Goal: Book appointment/travel/reservation

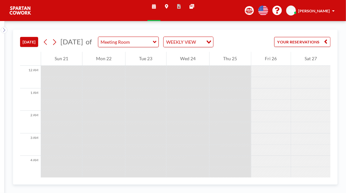
scroll to position [376, 0]
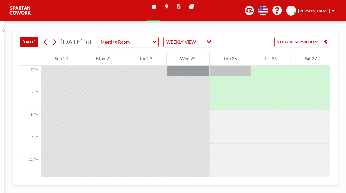
click at [247, 88] on div at bounding box center [230, 81] width 41 height 11
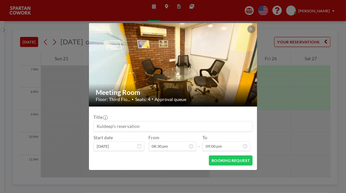
scroll to position [461, 0]
click at [250, 165] on button "BOOKING REQUEST" at bounding box center [231, 160] width 44 height 10
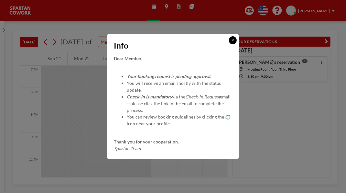
click at [234, 39] on icon at bounding box center [233, 40] width 3 height 3
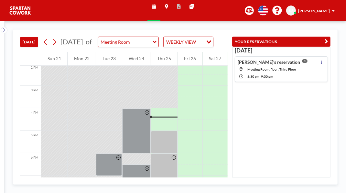
scroll to position [313, 0]
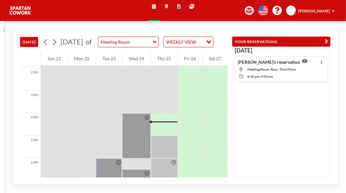
click at [328, 46] on button "YOUR RESERVATIONS" at bounding box center [281, 42] width 98 height 10
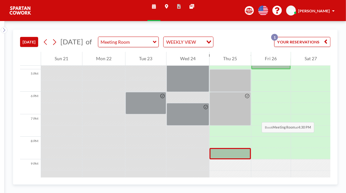
scroll to position [380, 0]
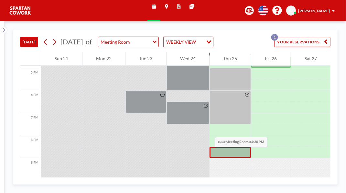
click at [292, 79] on div at bounding box center [311, 73] width 40 height 11
click at [284, 68] on div at bounding box center [270, 62] width 39 height 11
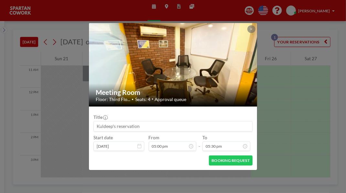
scroll to position [245, 0]
click at [253, 28] on icon at bounding box center [252, 29] width 2 height 2
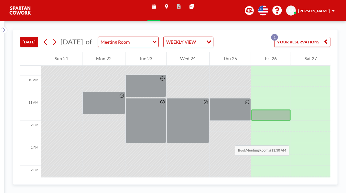
click at [226, 76] on div at bounding box center [230, 69] width 41 height 11
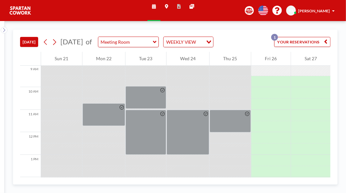
scroll to position [202, 0]
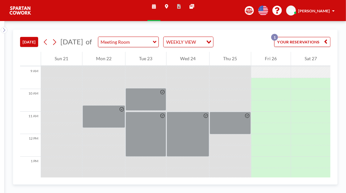
click at [150, 111] on div at bounding box center [146, 99] width 41 height 23
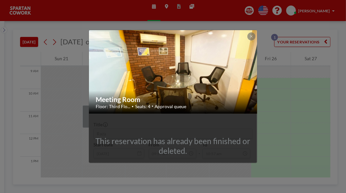
click at [255, 32] on button at bounding box center [252, 36] width 8 height 8
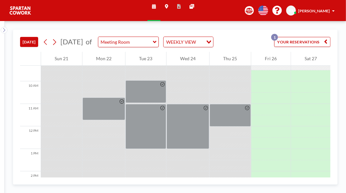
scroll to position [213, 0]
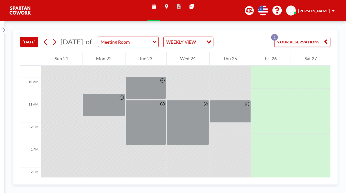
click at [235, 66] on div "Thu 25" at bounding box center [230, 59] width 41 height 14
click at [232, 66] on div "Thu 25" at bounding box center [230, 59] width 41 height 14
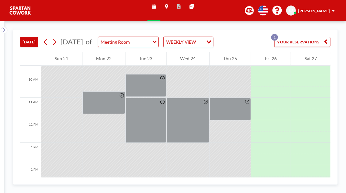
scroll to position [216, 0]
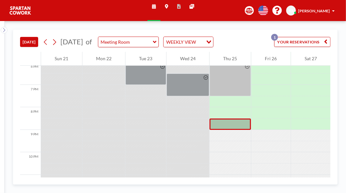
scroll to position [403, 0]
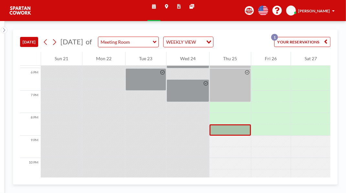
click at [191, 68] on div at bounding box center [188, 45] width 43 height 45
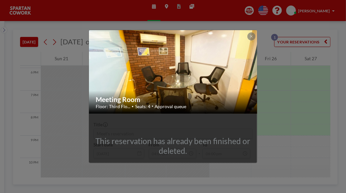
click at [255, 32] on button at bounding box center [252, 36] width 8 height 8
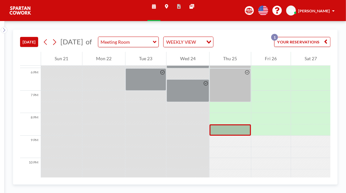
click at [241, 46] on div at bounding box center [230, 39] width 41 height 11
click at [241, 34] on div at bounding box center [230, 28] width 41 height 11
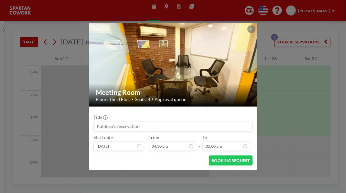
click at [255, 25] on button at bounding box center [252, 29] width 8 height 8
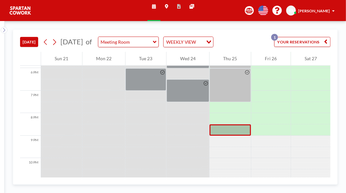
click at [242, 34] on div at bounding box center [230, 28] width 41 height 11
click at [236, 46] on div at bounding box center [230, 39] width 41 height 11
click at [235, 46] on div at bounding box center [230, 39] width 41 height 11
click at [242, 68] on div at bounding box center [230, 57] width 41 height 23
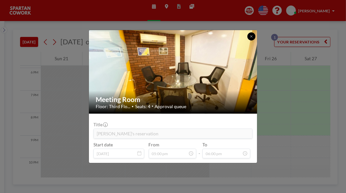
click at [255, 32] on button at bounding box center [252, 36] width 8 height 8
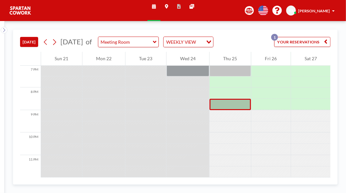
scroll to position [474, 0]
click at [242, 110] on div at bounding box center [230, 104] width 41 height 11
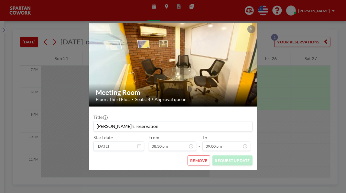
click at [253, 28] on icon at bounding box center [252, 29] width 2 height 2
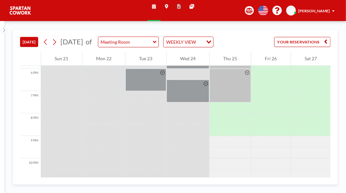
scroll to position [403, 0]
